Goal: Task Accomplishment & Management: Manage account settings

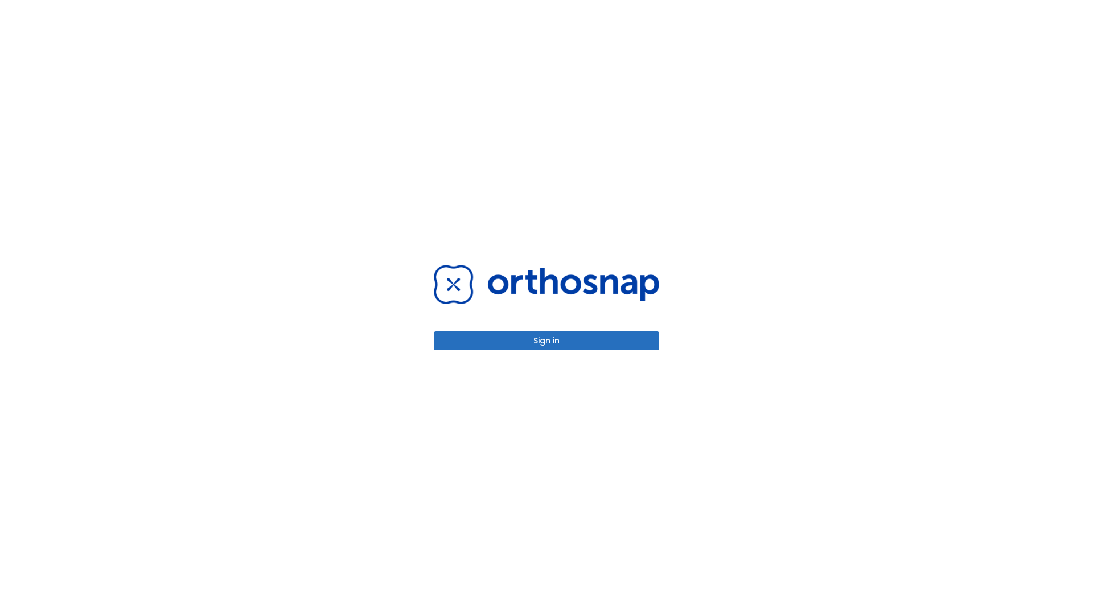
click at [547, 341] on button "Sign in" at bounding box center [546, 340] width 225 height 19
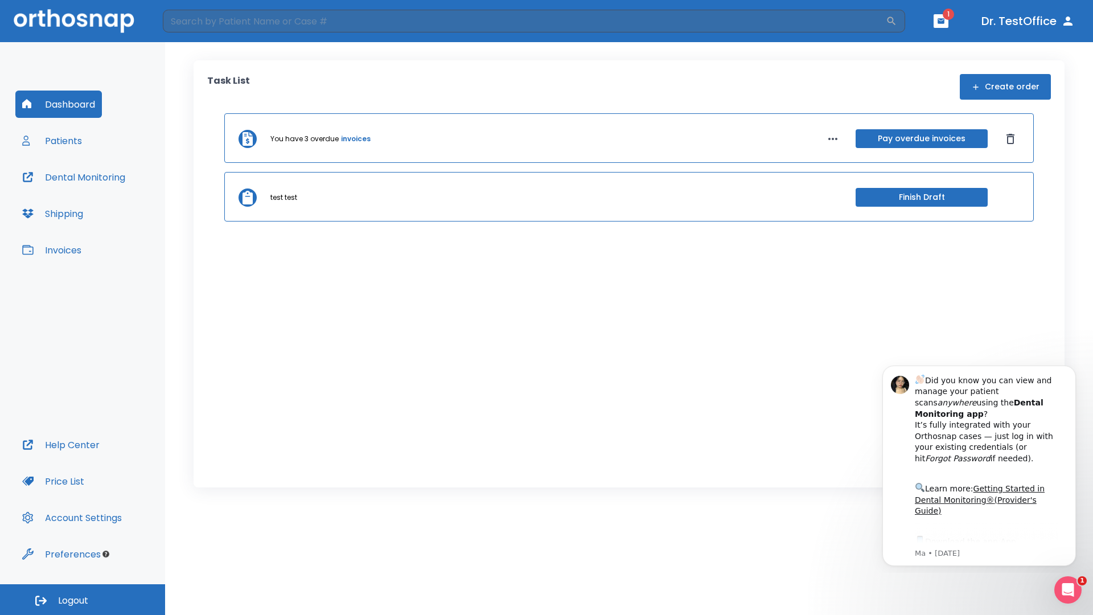
click at [83, 600] on span "Logout" at bounding box center [73, 600] width 30 height 13
